Goal: Information Seeking & Learning: Learn about a topic

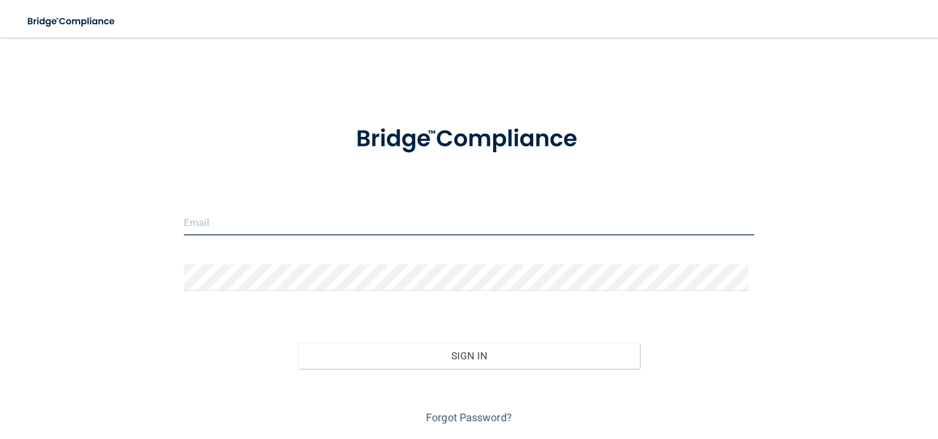
click at [243, 216] on input "email" at bounding box center [469, 222] width 571 height 27
type input "[EMAIL_ADDRESS][DOMAIN_NAME]"
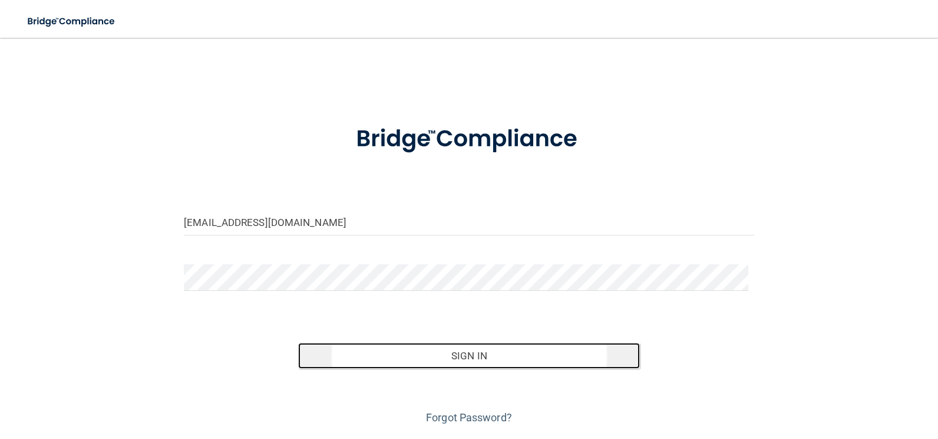
click at [441, 356] on button "Sign In" at bounding box center [469, 355] width 342 height 26
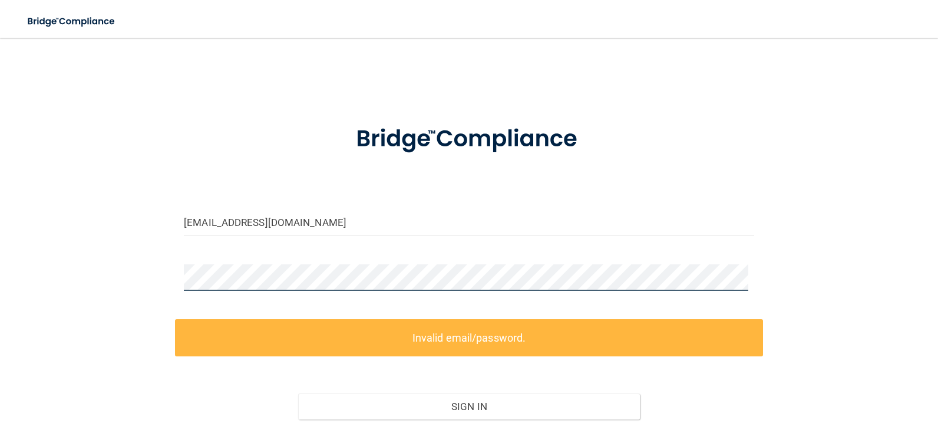
click at [0, 258] on html "Toggle navigation Manage My Enterprise Manage My Location [EMAIL_ADDRESS][DOMAI…" at bounding box center [469, 219] width 938 height 439
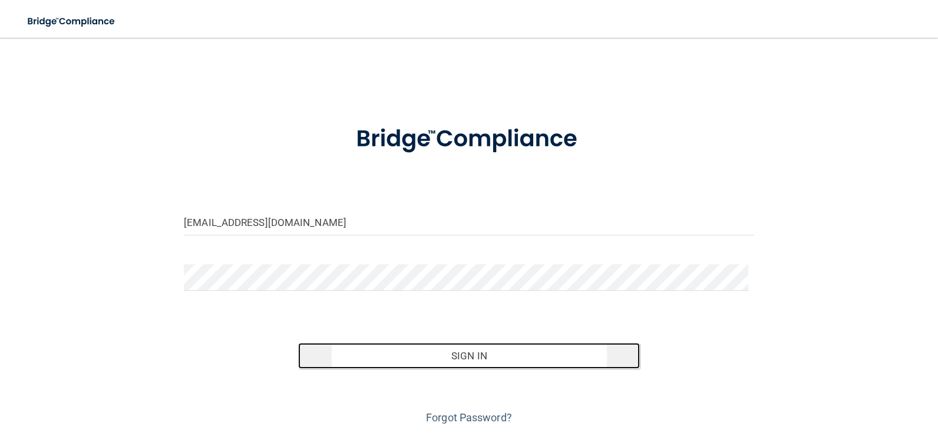
click at [488, 356] on button "Sign In" at bounding box center [469, 355] width 342 height 26
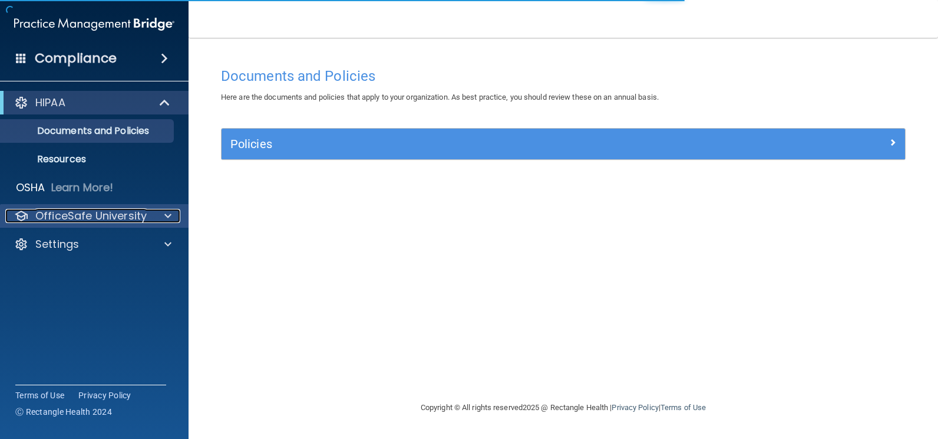
click at [95, 213] on p "OfficeSafe University" at bounding box center [90, 216] width 111 height 14
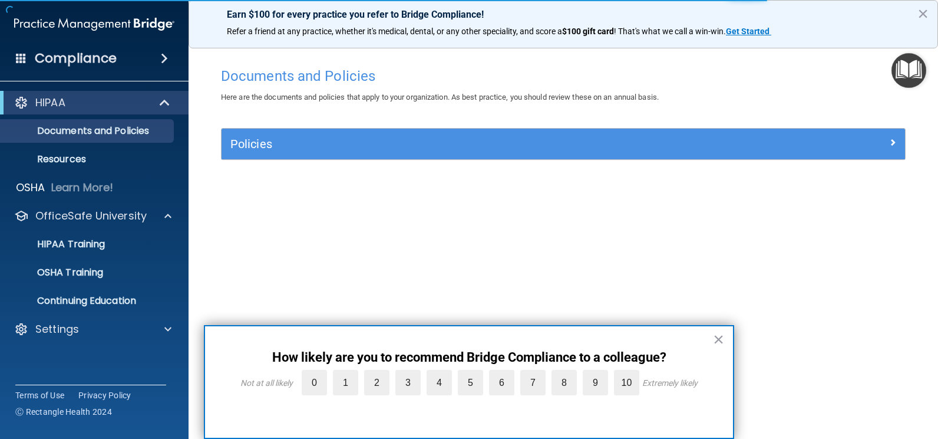
click at [712, 335] on div "× How likely are you to recommend Bridge Compliance to a colleague? Not at all …" at bounding box center [469, 382] width 531 height 114
click at [720, 335] on button "×" at bounding box center [718, 339] width 11 height 19
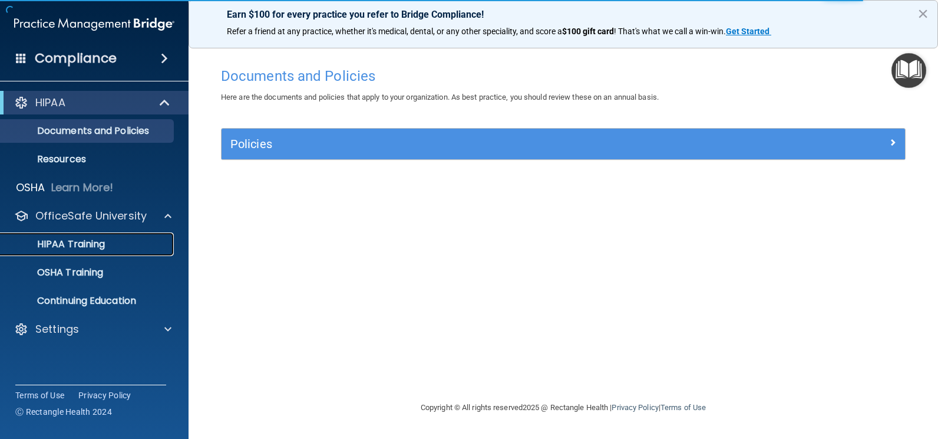
click at [73, 246] on p "HIPAA Training" at bounding box center [56, 244] width 97 height 12
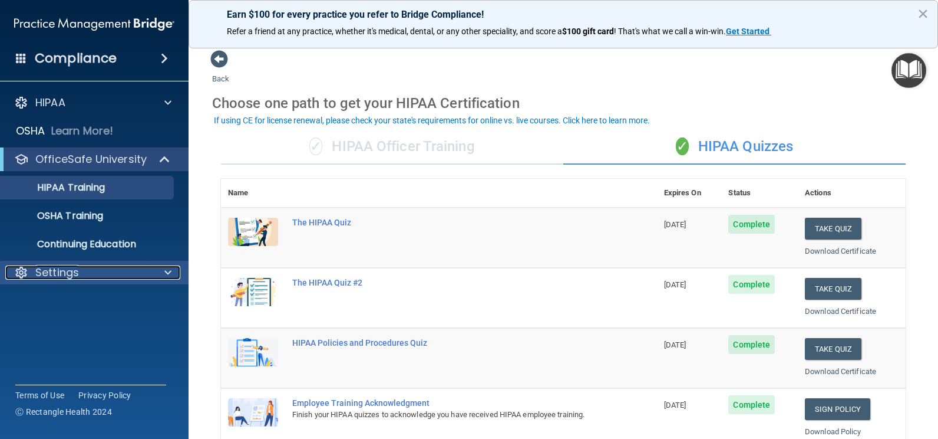
click at [163, 273] on div at bounding box center [165, 272] width 29 height 14
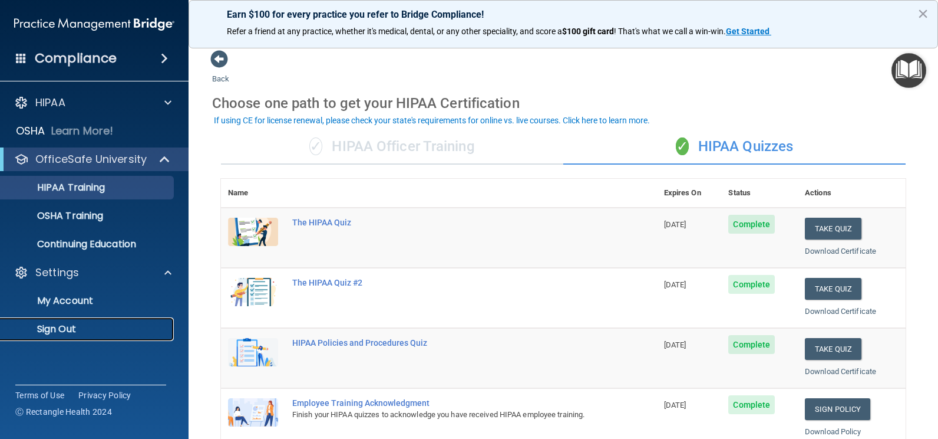
click at [47, 332] on p "Sign Out" at bounding box center [88, 329] width 161 height 12
